Goal: Task Accomplishment & Management: Understand process/instructions

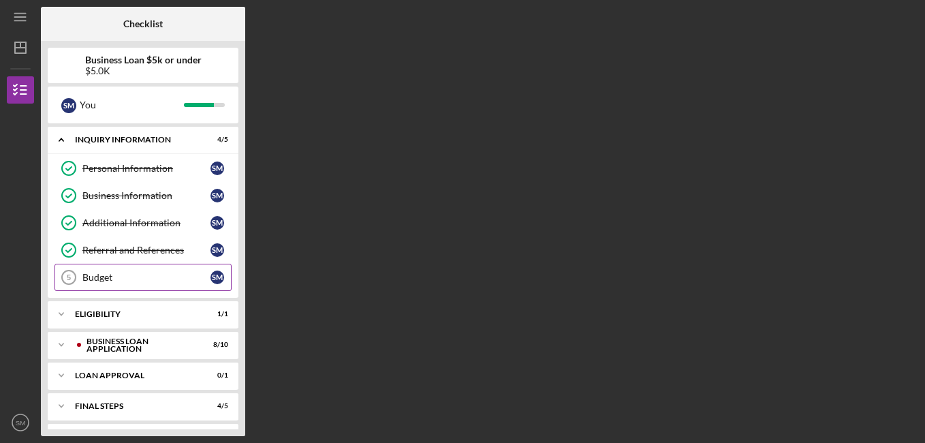
click at [153, 274] on div "Budget" at bounding box center [146, 277] width 128 height 11
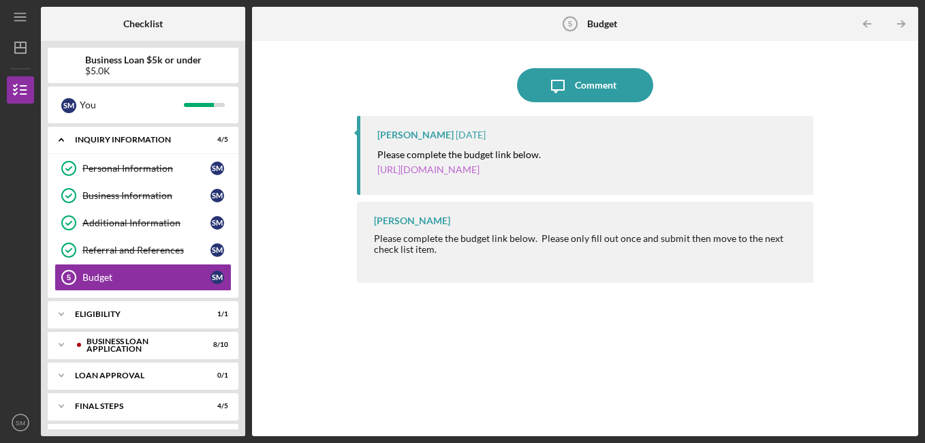
click at [480, 169] on link "[URL][DOMAIN_NAME]" at bounding box center [429, 170] width 102 height 12
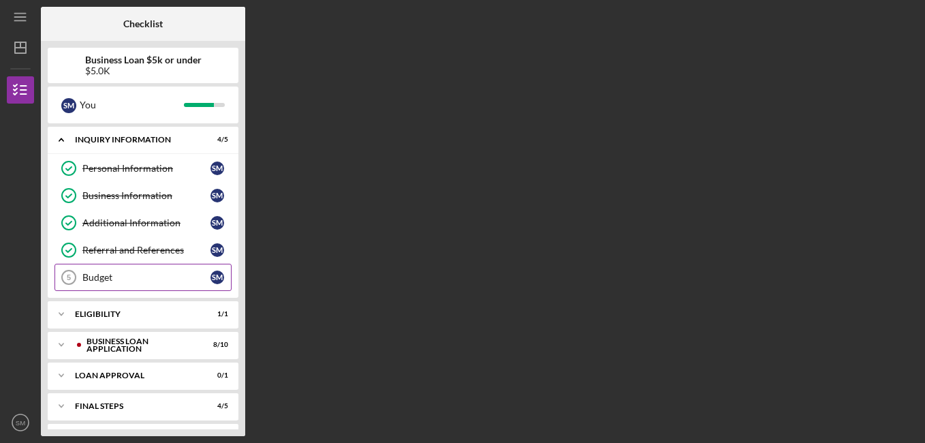
click at [121, 276] on div "Budget" at bounding box center [146, 277] width 128 height 11
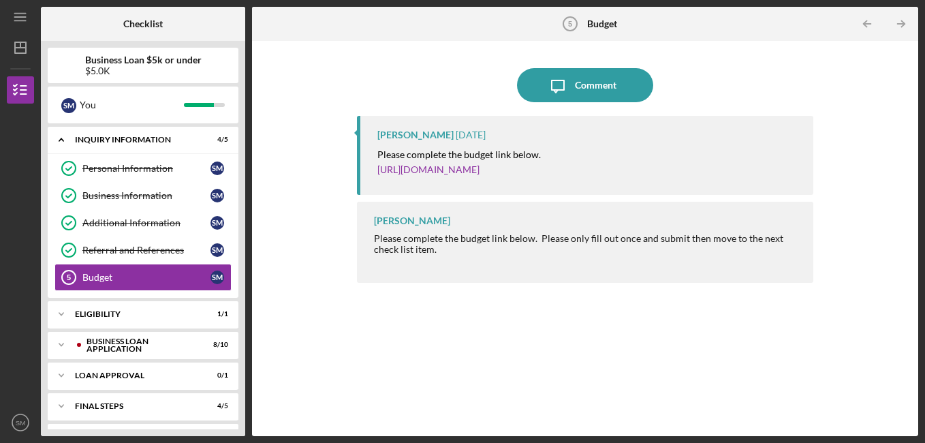
click at [861, 228] on div "Icon/Message Comment [PERSON_NAME] [DATE] Please complete the budget link below…" at bounding box center [585, 239] width 653 height 382
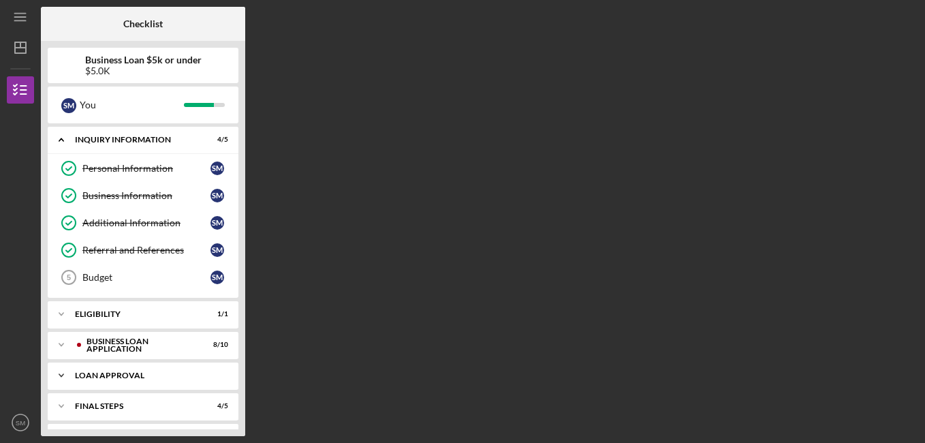
click at [120, 377] on div "Loan Approval" at bounding box center [148, 375] width 147 height 8
click at [129, 405] on div "Loan Pre-Approval" at bounding box center [146, 404] width 128 height 11
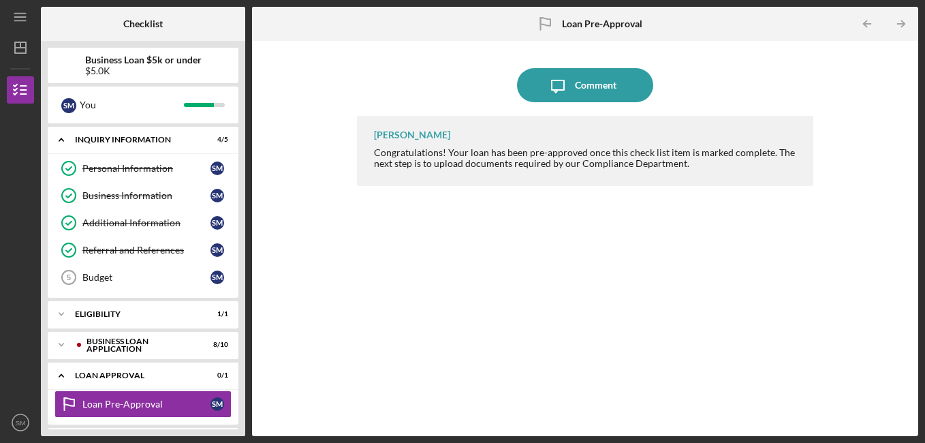
drag, startPoint x: 239, startPoint y: 183, endPoint x: 238, endPoint y: 224, distance: 40.9
click at [238, 224] on div "Business Loan $5k or under $5.0K S M You Icon/Expander INQUIRY INFORMATION 4 / …" at bounding box center [143, 238] width 204 height 395
